Goal: Check status

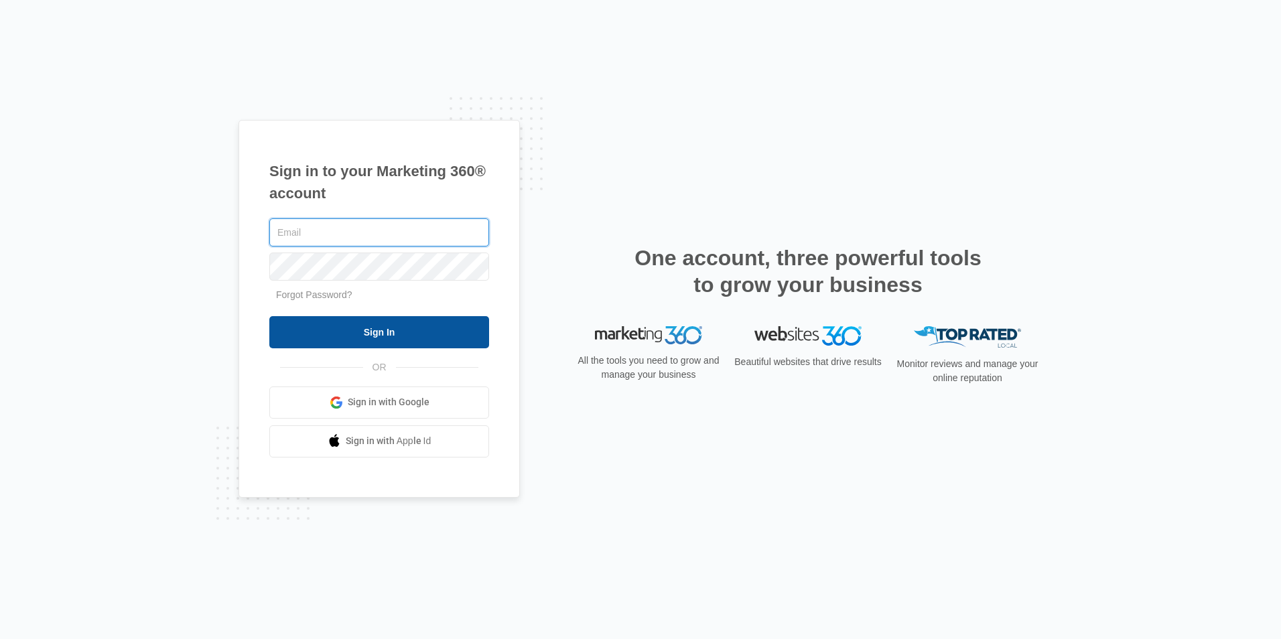
type input "[EMAIL_ADDRESS][DOMAIN_NAME]"
click at [370, 329] on input "Sign In" at bounding box center [379, 332] width 220 height 32
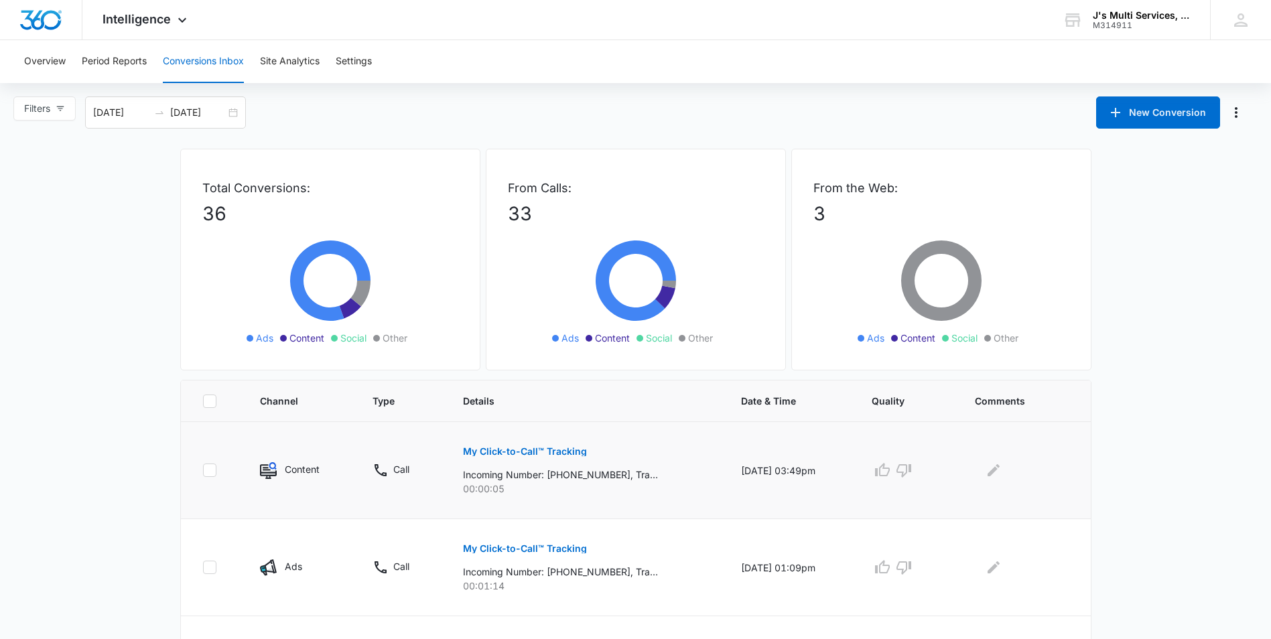
click at [564, 452] on p "My Click-to-Call™ Tracking" at bounding box center [525, 451] width 124 height 9
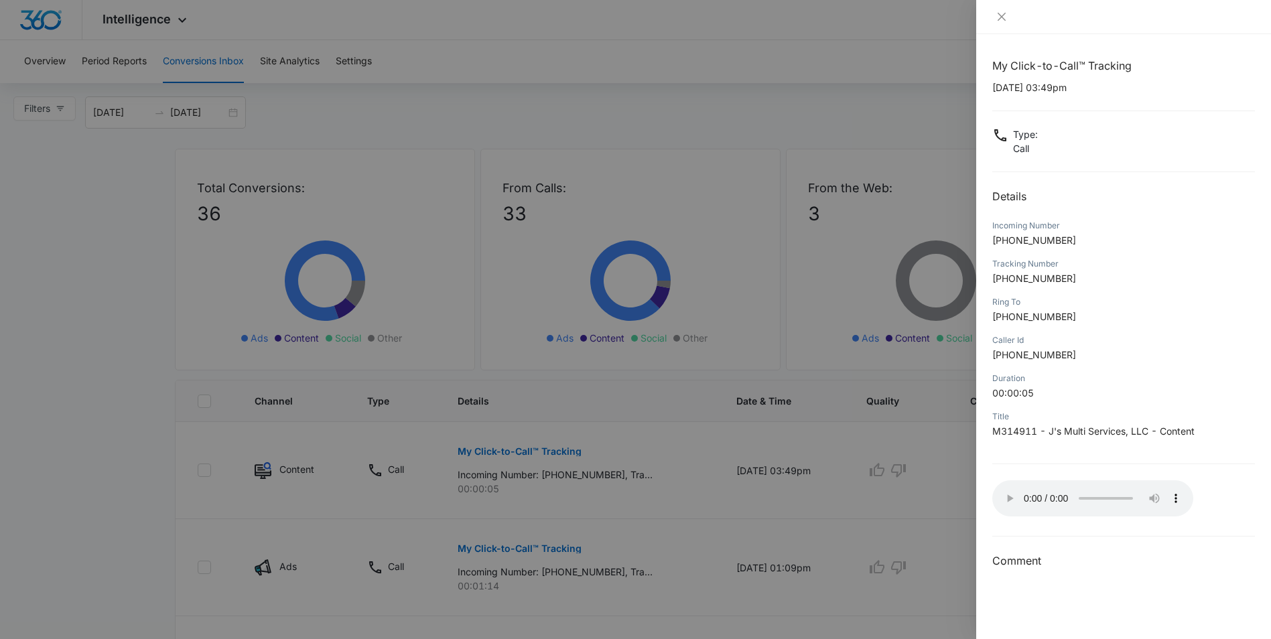
click at [901, 470] on div at bounding box center [635, 319] width 1271 height 639
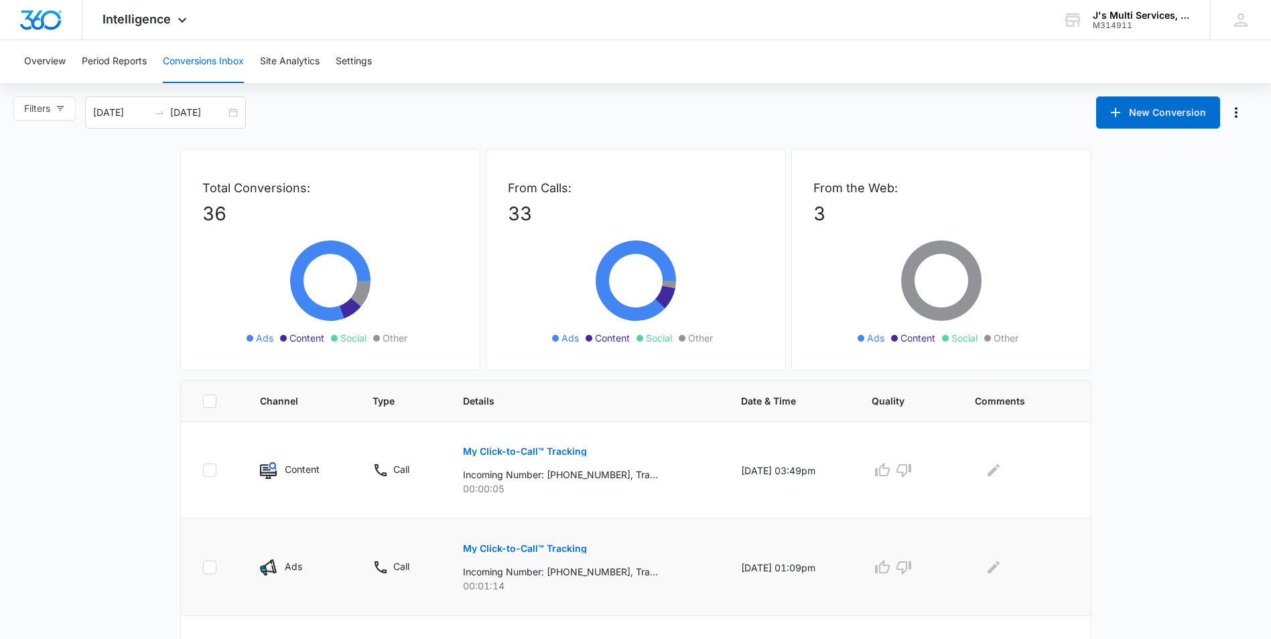
click at [562, 554] on button "My Click-to-Call™ Tracking" at bounding box center [525, 549] width 124 height 32
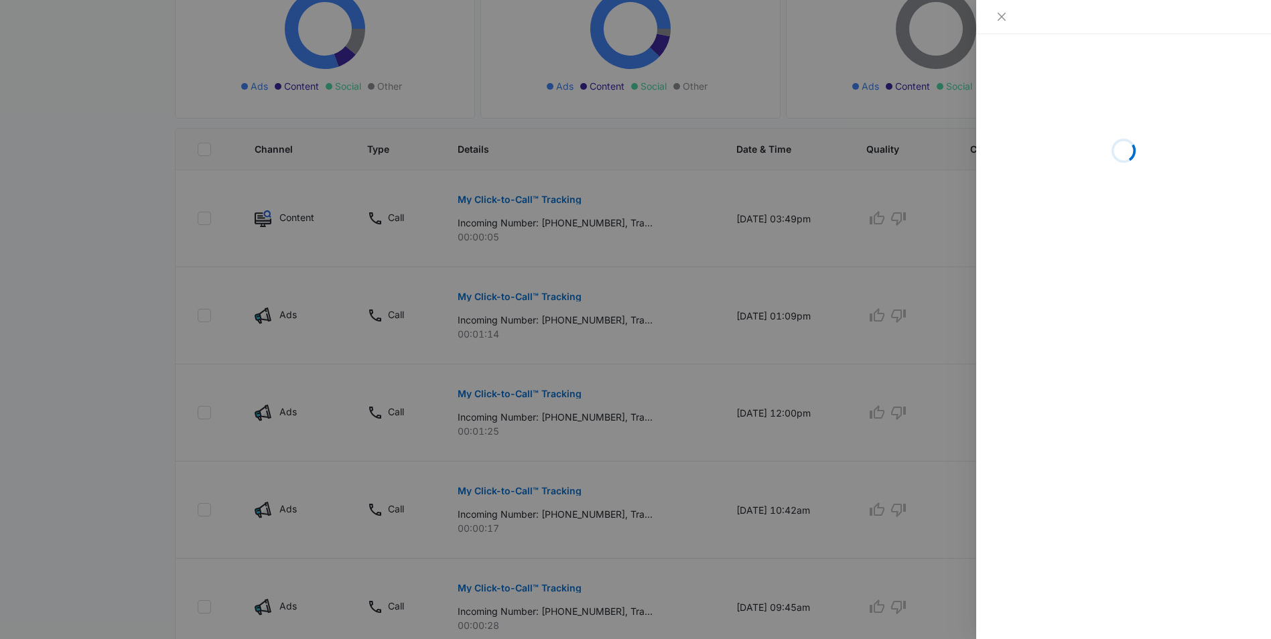
scroll to position [268, 0]
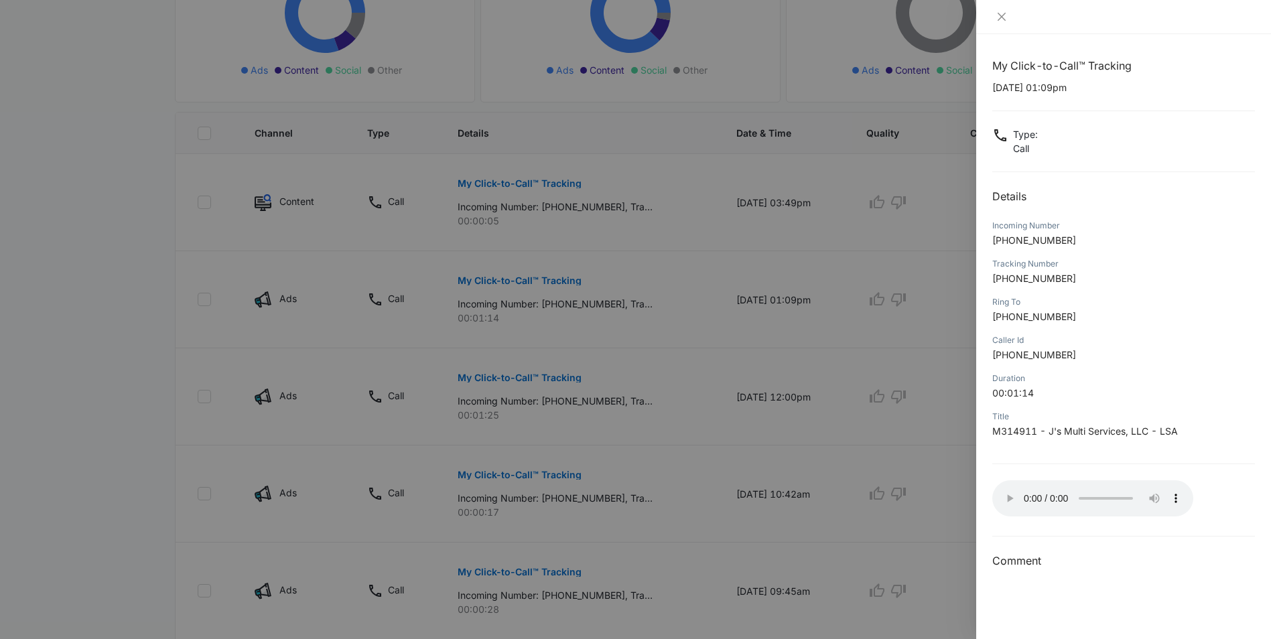
click at [889, 300] on div at bounding box center [635, 319] width 1271 height 639
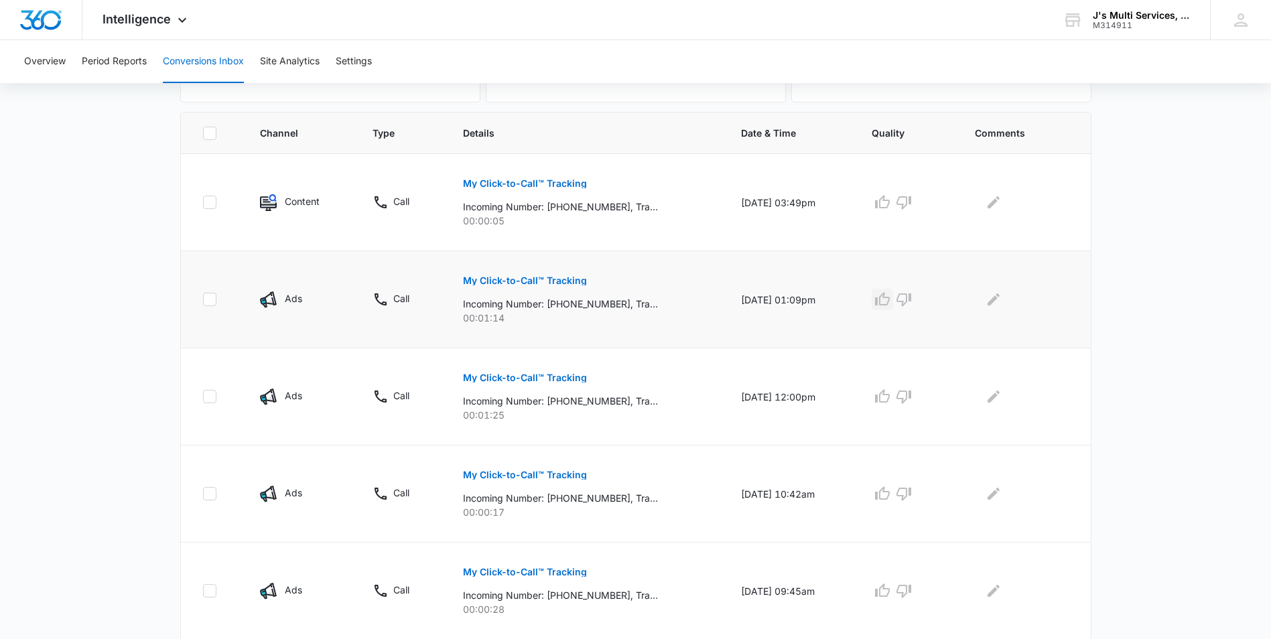
click at [890, 302] on icon "button" at bounding box center [882, 298] width 15 height 13
click at [912, 208] on icon "button" at bounding box center [904, 202] width 16 height 16
click at [513, 380] on p "My Click-to-Call™ Tracking" at bounding box center [525, 377] width 124 height 9
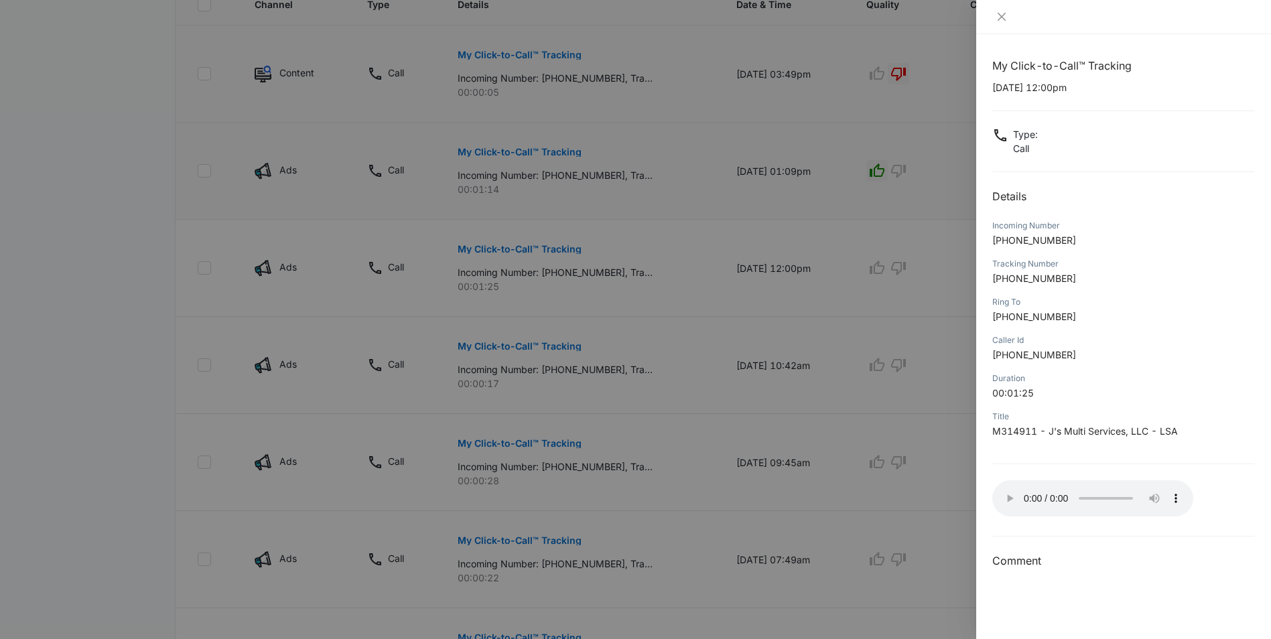
scroll to position [402, 0]
click at [534, 338] on div at bounding box center [635, 319] width 1271 height 639
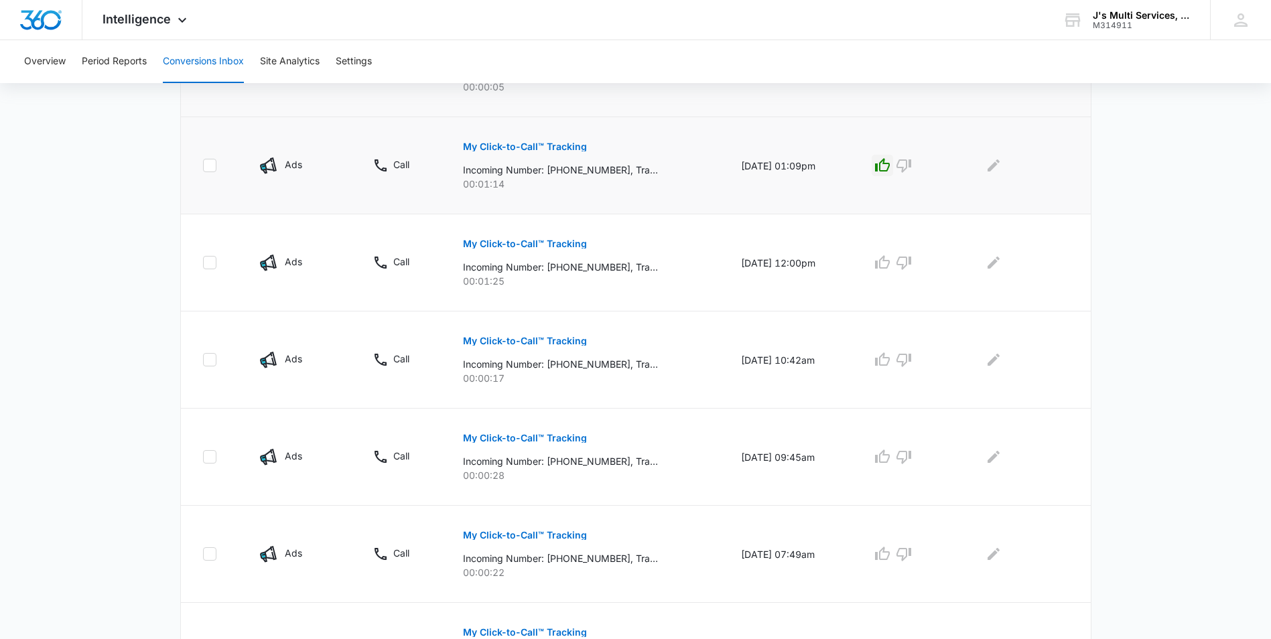
click at [534, 338] on p "My Click-to-Call™ Tracking" at bounding box center [525, 340] width 124 height 9
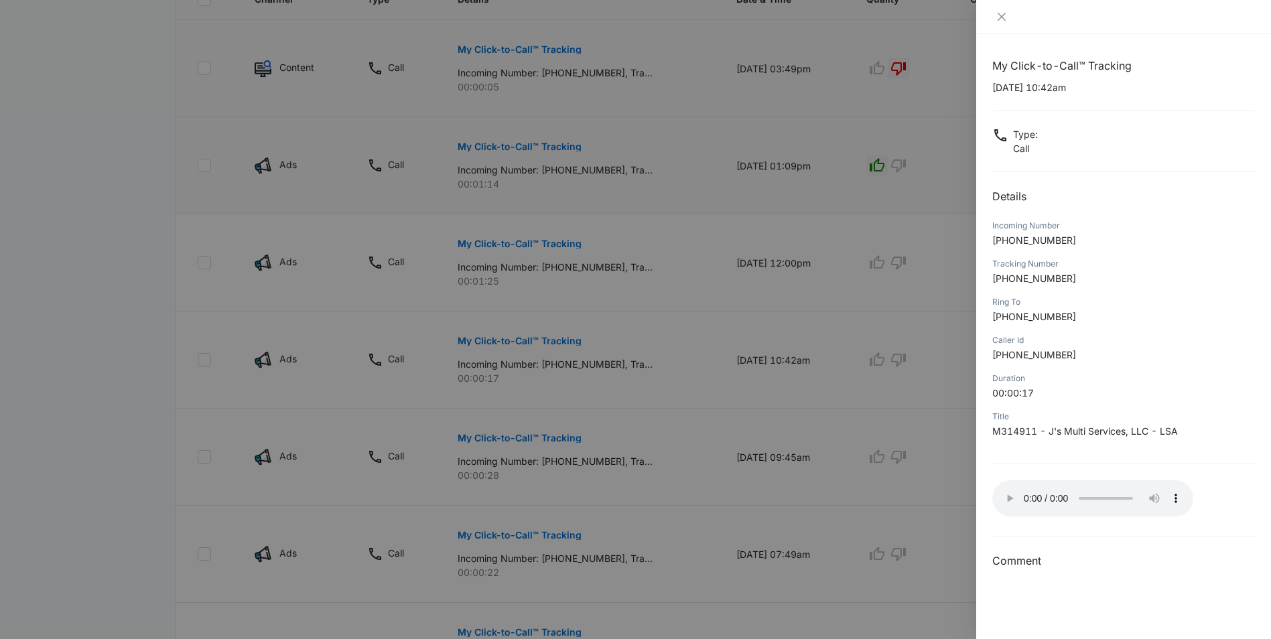
click at [985, 453] on div "My Click-to-Call™ Tracking 09/02/2025 at 10:42am Type : Call Details Incoming N…" at bounding box center [1123, 336] width 295 height 605
click at [903, 361] on div at bounding box center [635, 319] width 1271 height 639
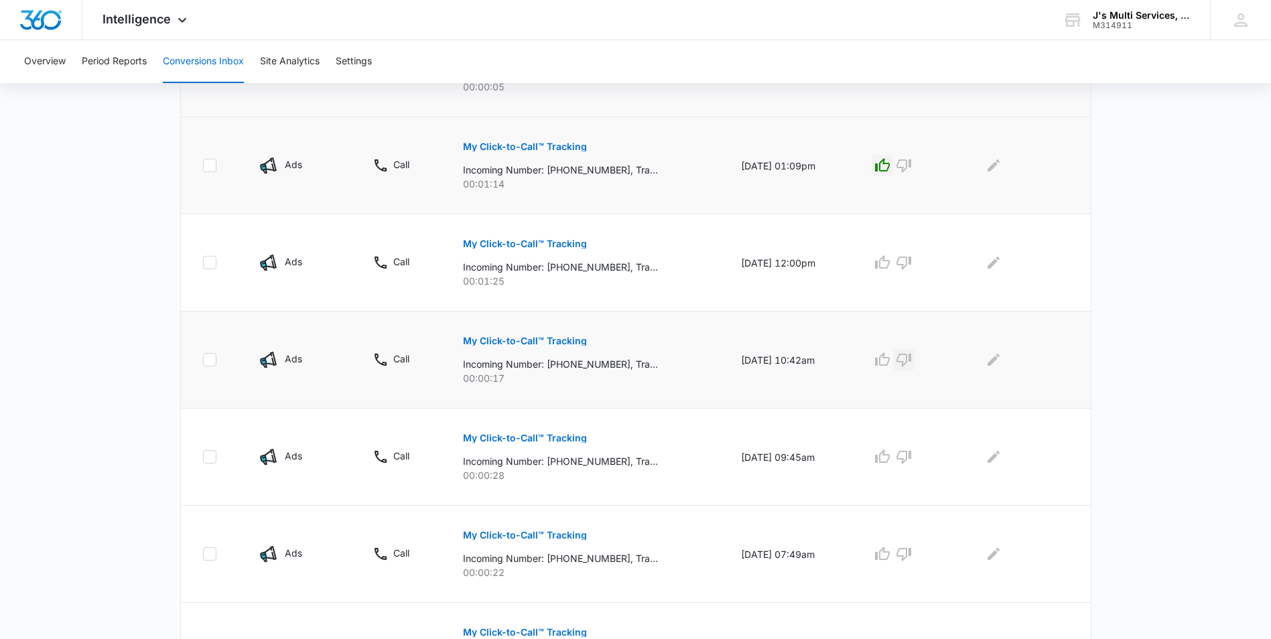
click at [907, 361] on icon "button" at bounding box center [904, 360] width 16 height 16
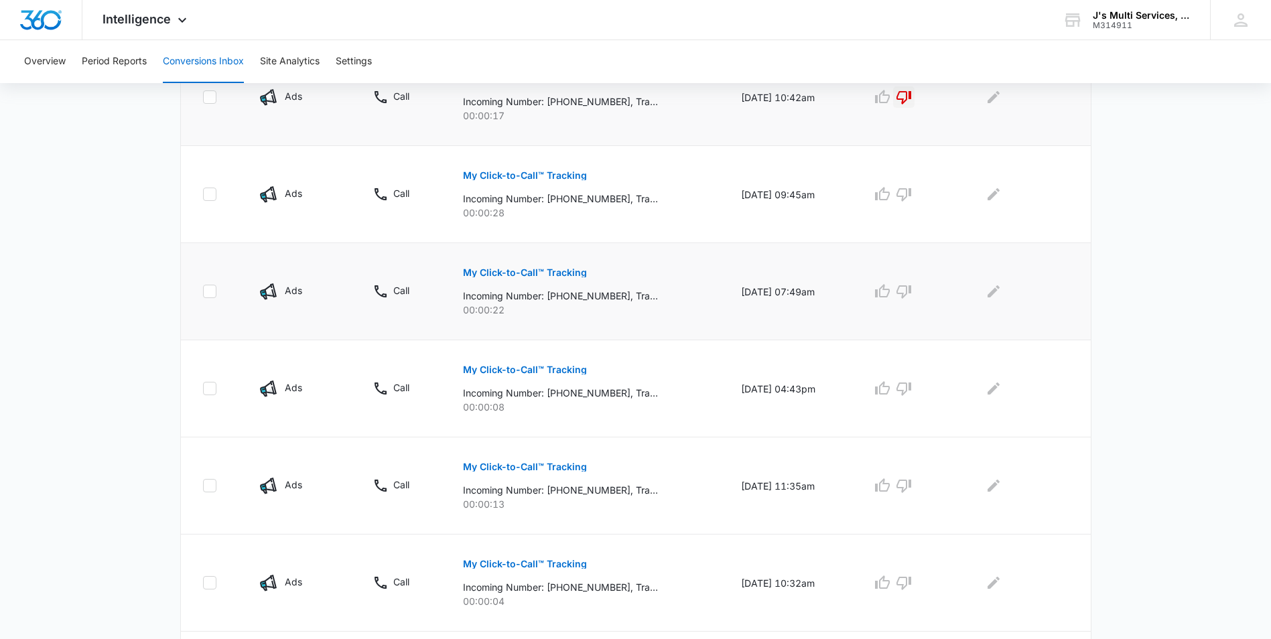
scroll to position [528, 0]
